Goal: Communication & Community: Connect with others

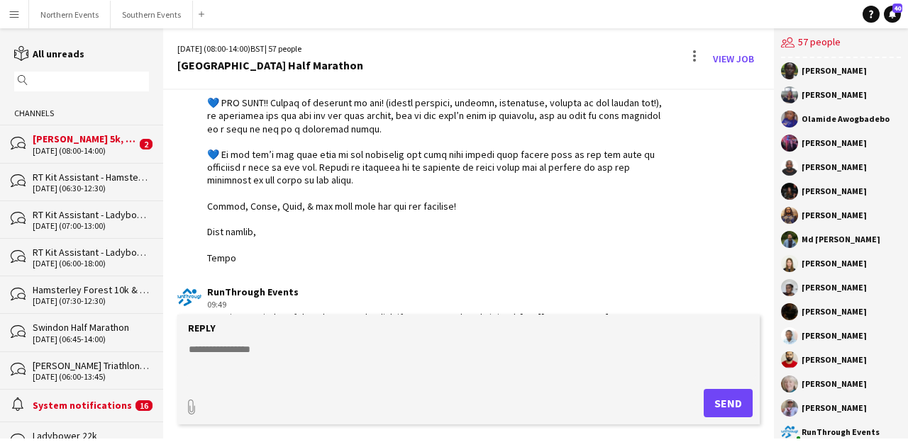
scroll to position [2526, 0]
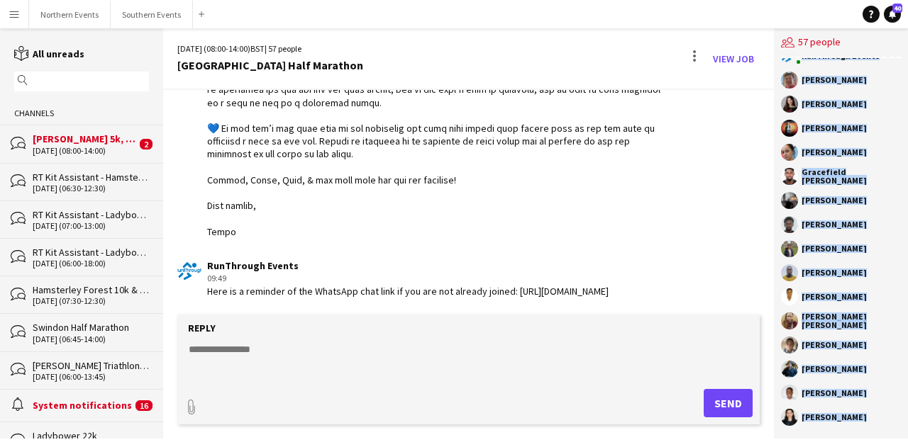
scroll to position [1015, 0]
drag, startPoint x: 801, startPoint y: 73, endPoint x: 888, endPoint y: 424, distance: 361.5
click at [888, 424] on div "[PERSON_NAME] [PERSON_NAME] [PERSON_NAME] [PERSON_NAME] Sheriff - [PERSON_NAME]…" at bounding box center [841, 248] width 134 height 381
copy div "Loremip Do Sita Consectet Adipi Elitse Doeiu Tempori Utlab Etdolor - Magna Aliq…"
click at [872, 385] on div "[PERSON_NAME]" at bounding box center [841, 392] width 120 height 17
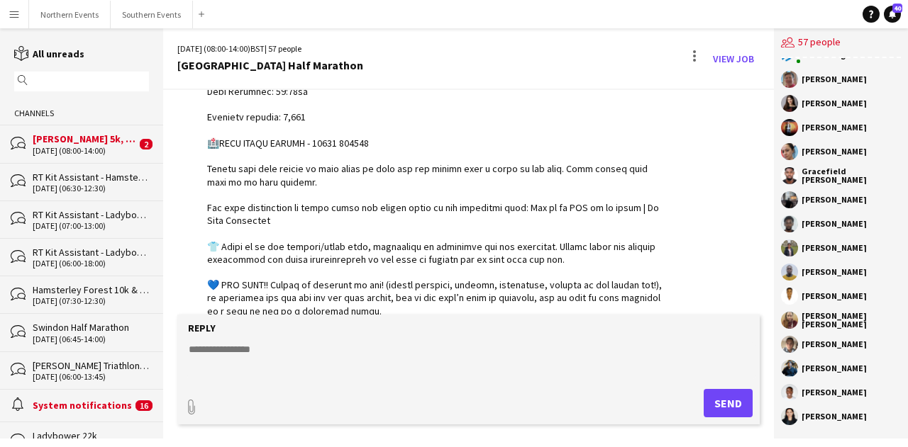
scroll to position [2526, 0]
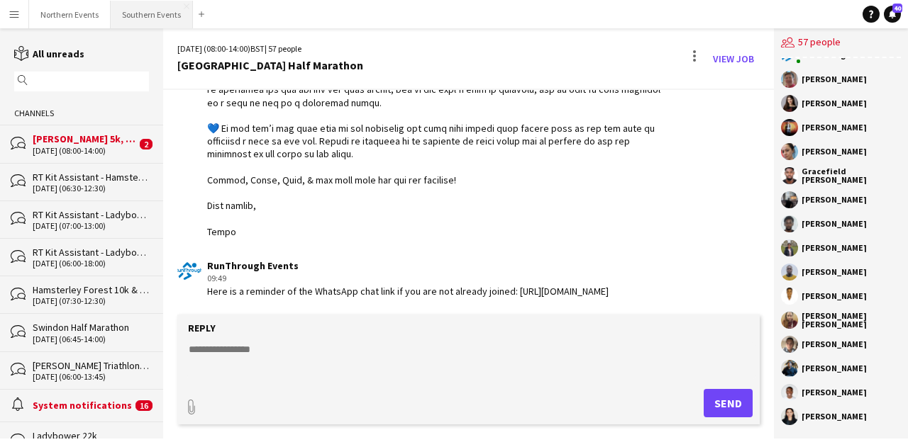
click at [147, 22] on button "Southern Events Close" at bounding box center [152, 15] width 82 height 28
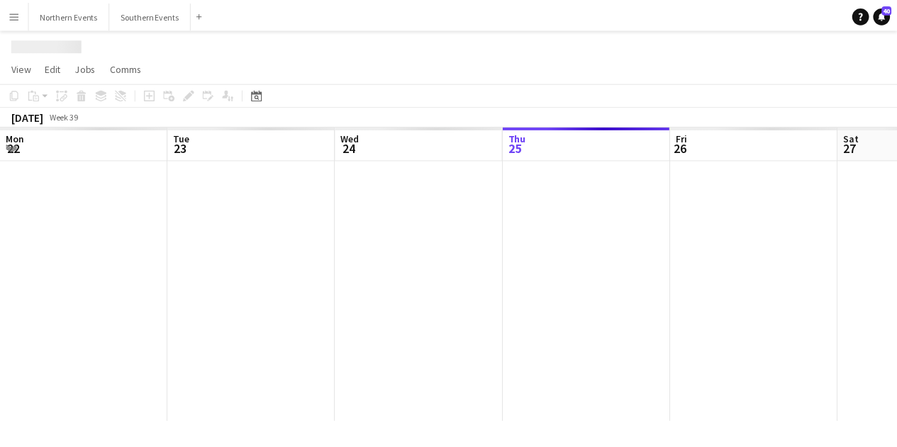
scroll to position [0, 339]
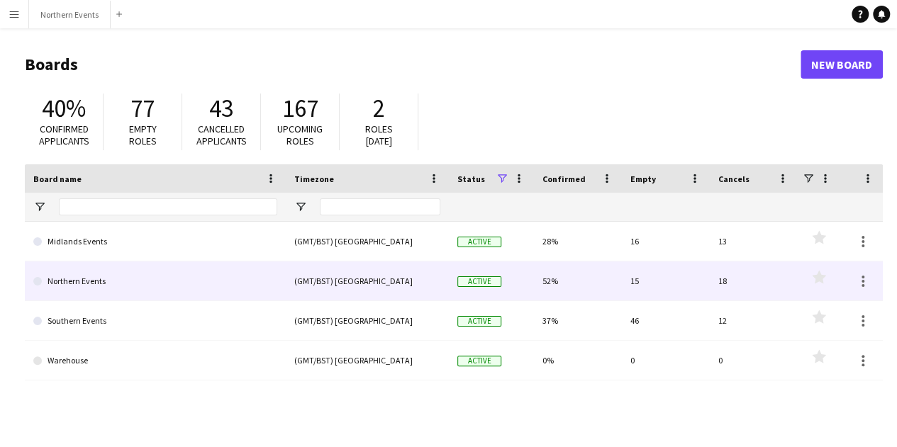
click at [199, 310] on link "Southern Events" at bounding box center [155, 321] width 244 height 40
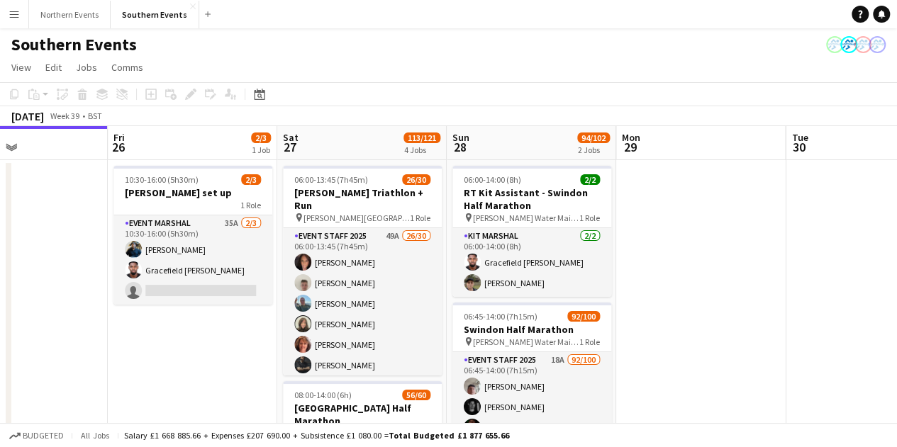
scroll to position [0, 574]
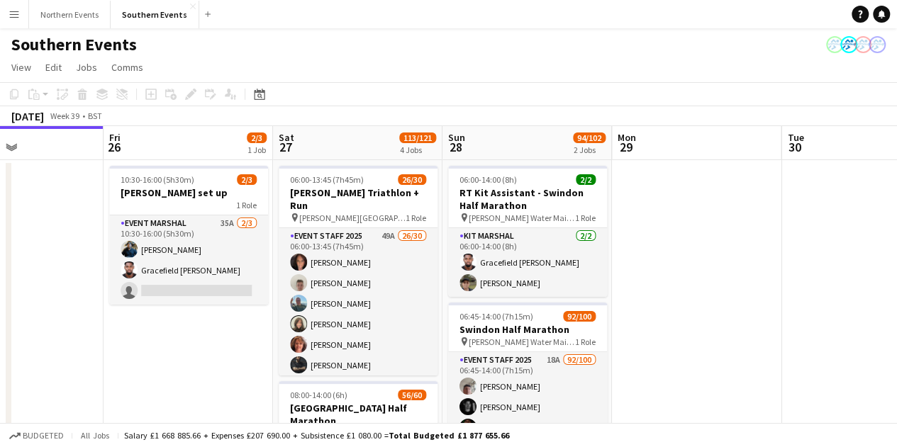
drag, startPoint x: 472, startPoint y: 350, endPoint x: 237, endPoint y: 316, distance: 237.8
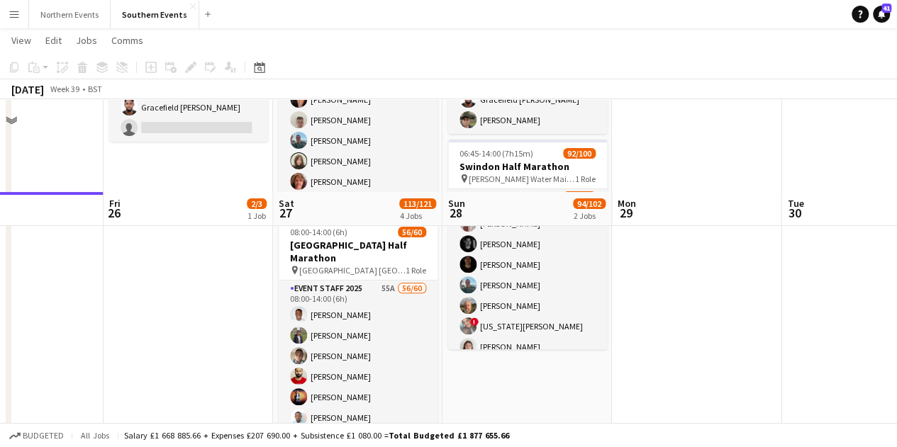
scroll to position [284, 0]
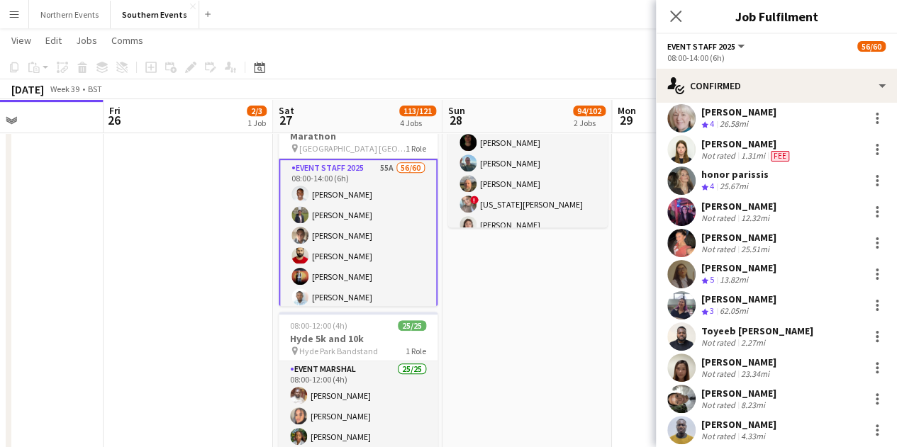
scroll to position [1135, 0]
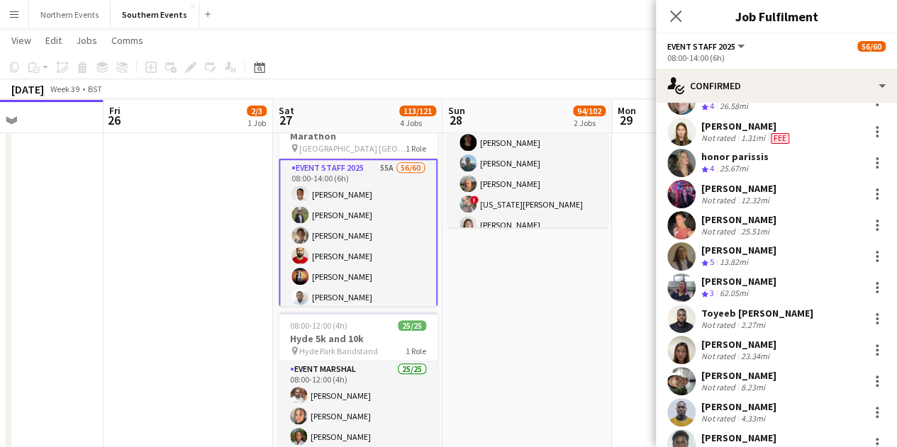
click at [679, 305] on app-user-avatar at bounding box center [681, 319] width 28 height 28
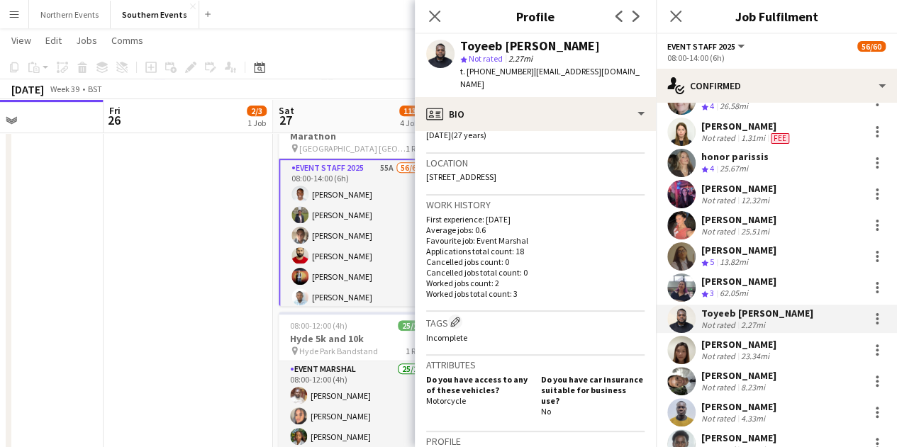
scroll to position [0, 0]
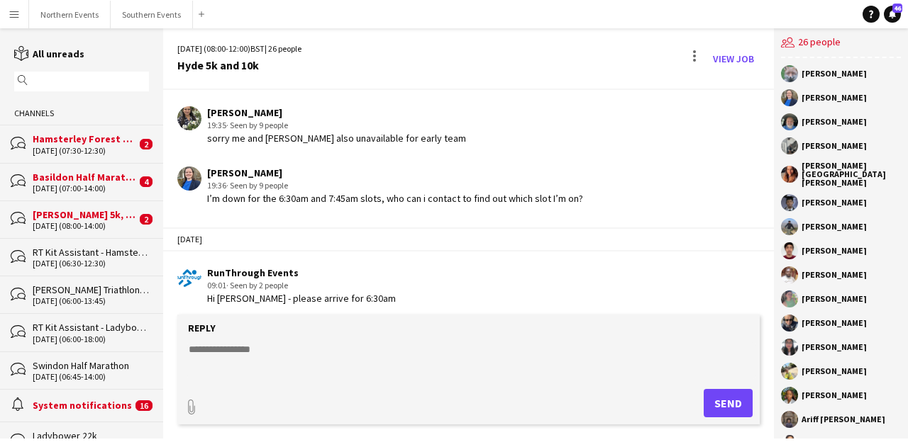
scroll to position [3004, 0]
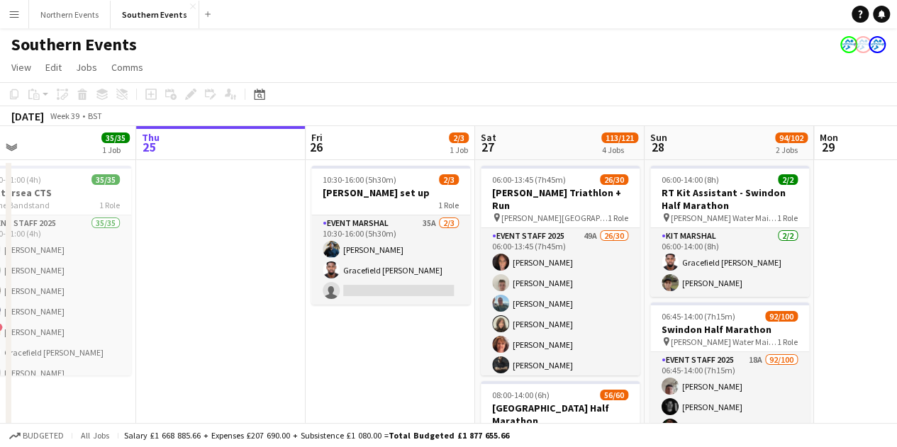
scroll to position [0, 382]
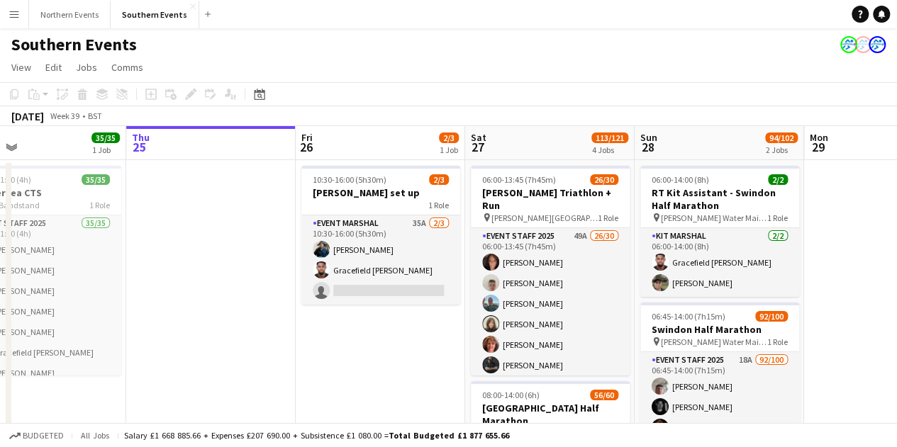
drag, startPoint x: 415, startPoint y: 364, endPoint x: 354, endPoint y: 348, distance: 62.9
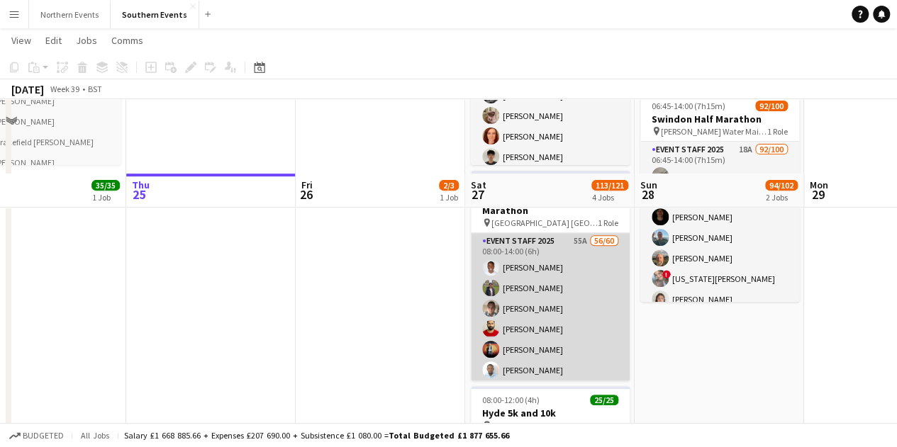
scroll to position [284, 0]
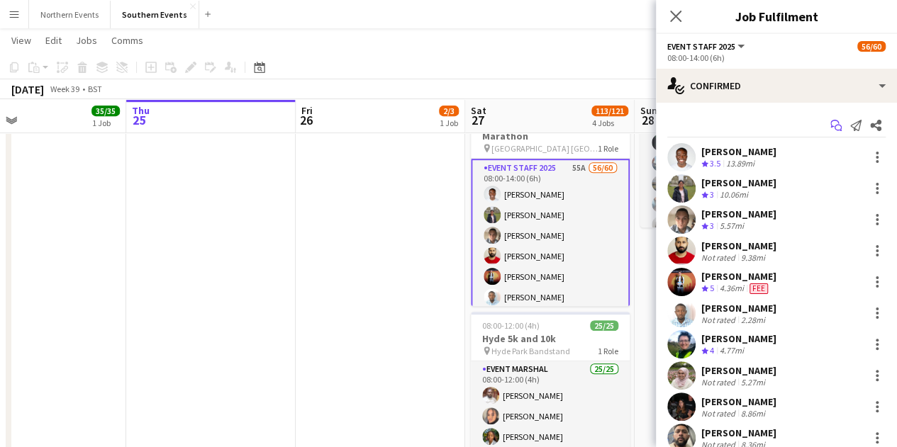
click at [452, 126] on icon at bounding box center [834, 124] width 9 height 8
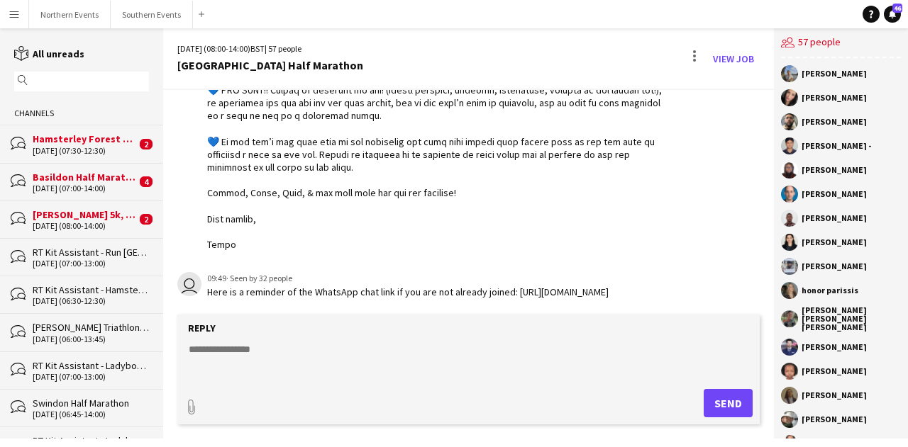
scroll to position [2512, 0]
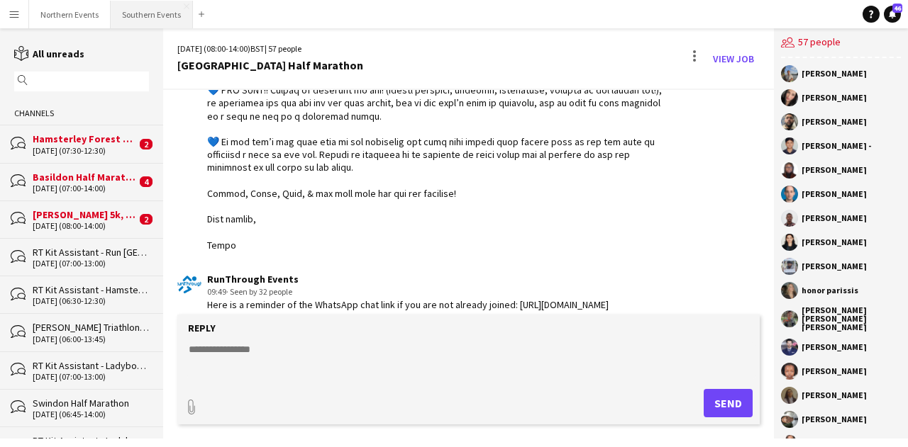
click at [145, 11] on button "Southern Events Close" at bounding box center [152, 15] width 82 height 28
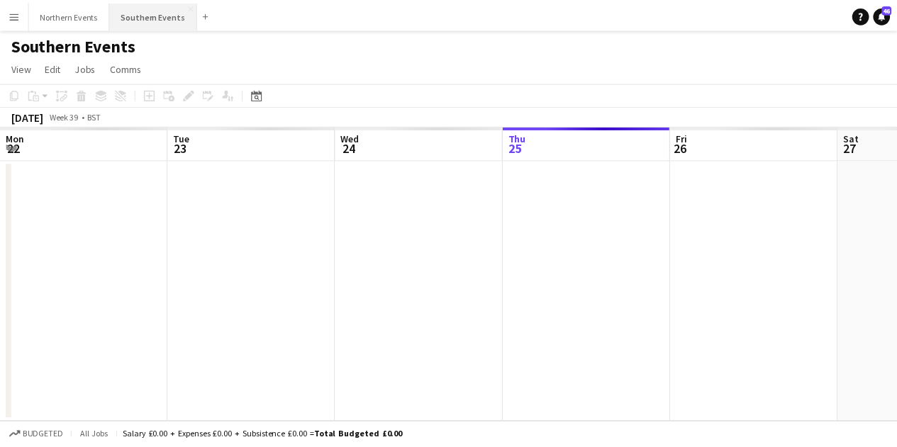
scroll to position [0, 339]
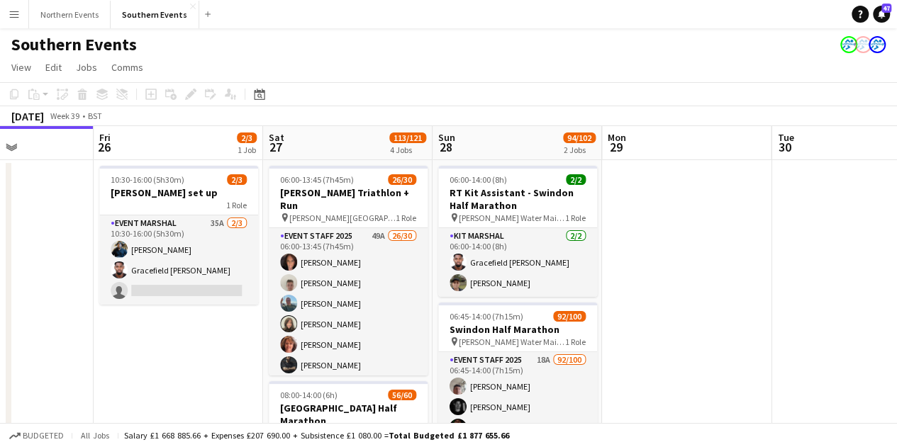
drag, startPoint x: 254, startPoint y: 337, endPoint x: 206, endPoint y: 328, distance: 48.3
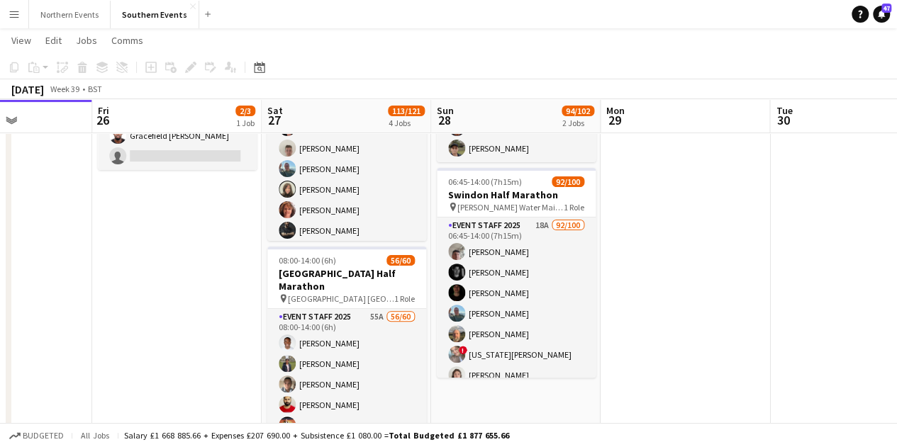
scroll to position [213, 0]
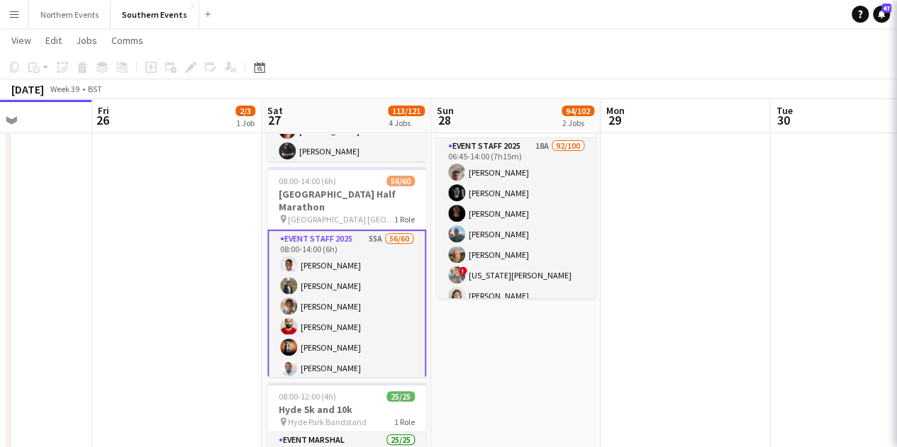
scroll to position [0, 587]
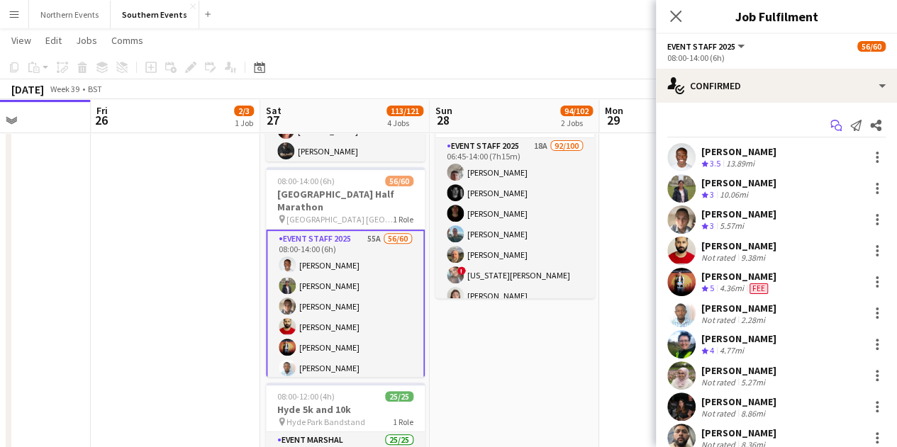
click at [452, 127] on icon "Start chat" at bounding box center [835, 125] width 11 height 11
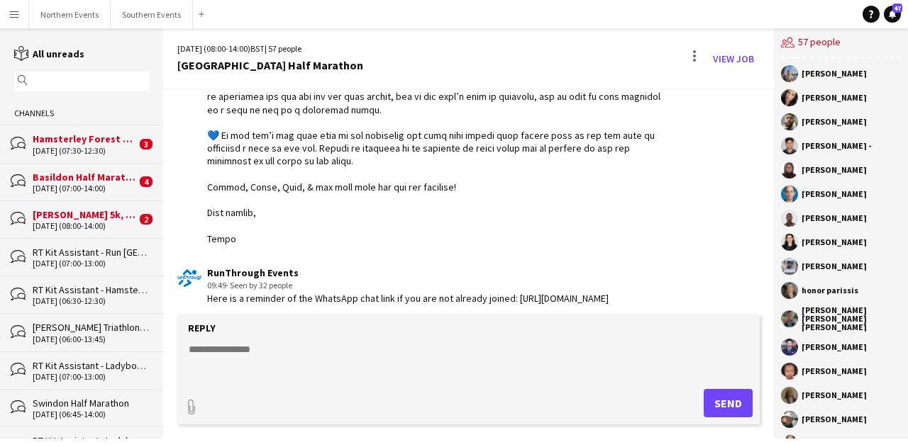
scroll to position [2526, 0]
